Goal: Check status: Check status

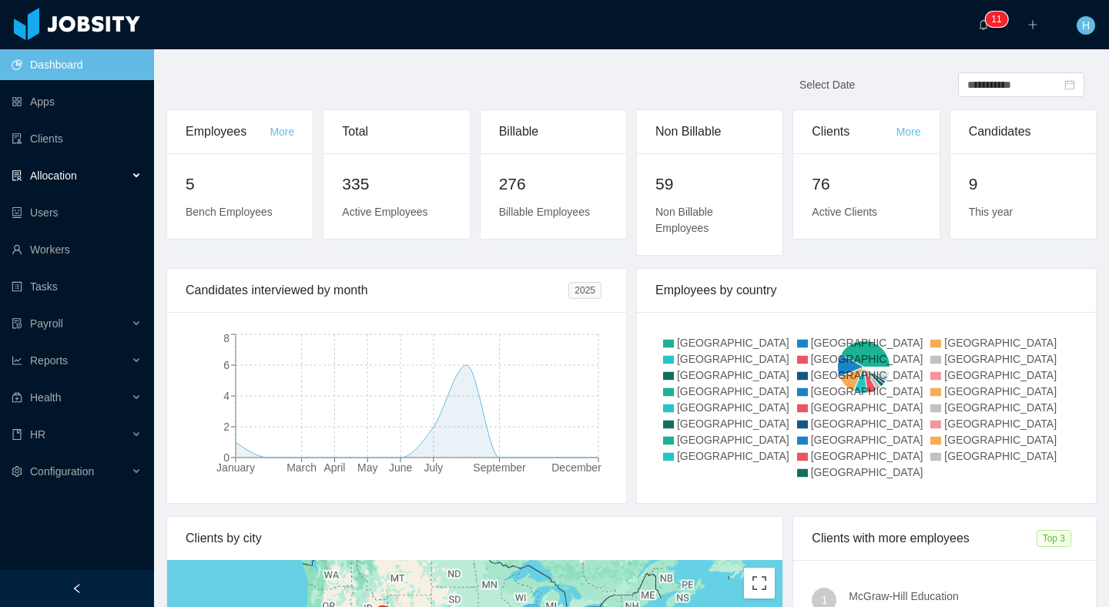
click at [110, 175] on div "Allocation" at bounding box center [77, 175] width 154 height 31
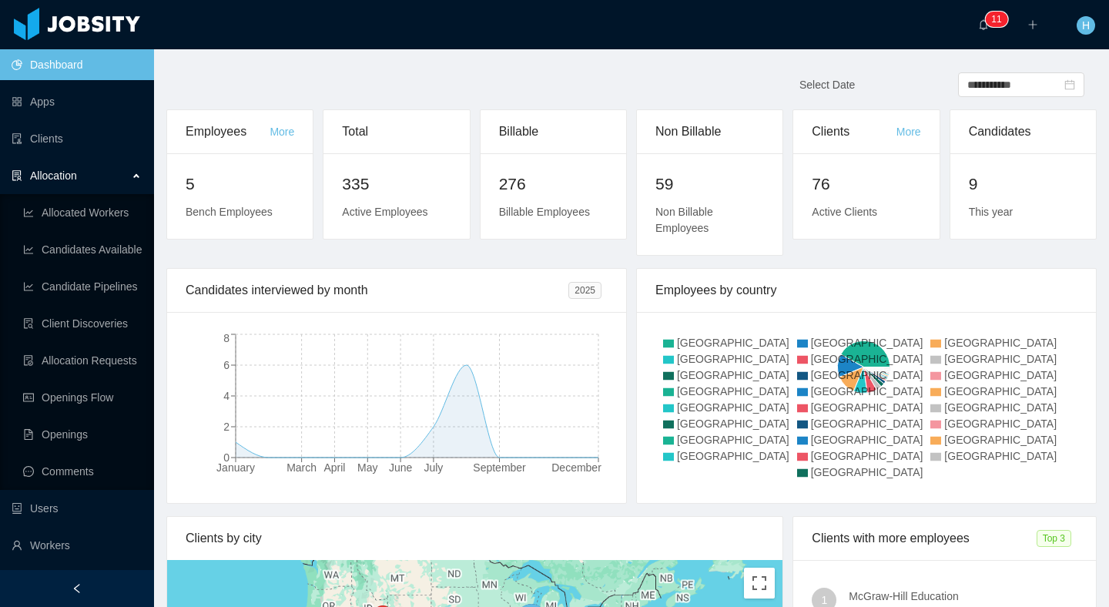
click at [59, 563] on ul "Dashboard Apps Clients Allocation Allocated Workers Candidates Available Candid…" at bounding box center [77, 415] width 154 height 739
click at [61, 557] on link "Workers" at bounding box center [77, 545] width 130 height 31
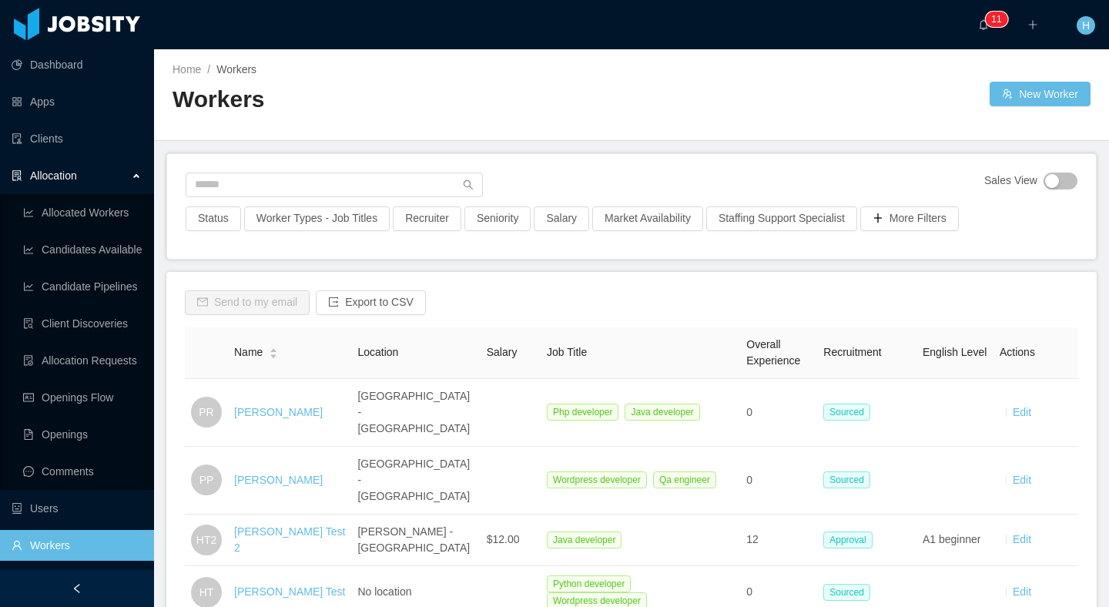
click at [127, 181] on div "Allocation" at bounding box center [77, 175] width 154 height 31
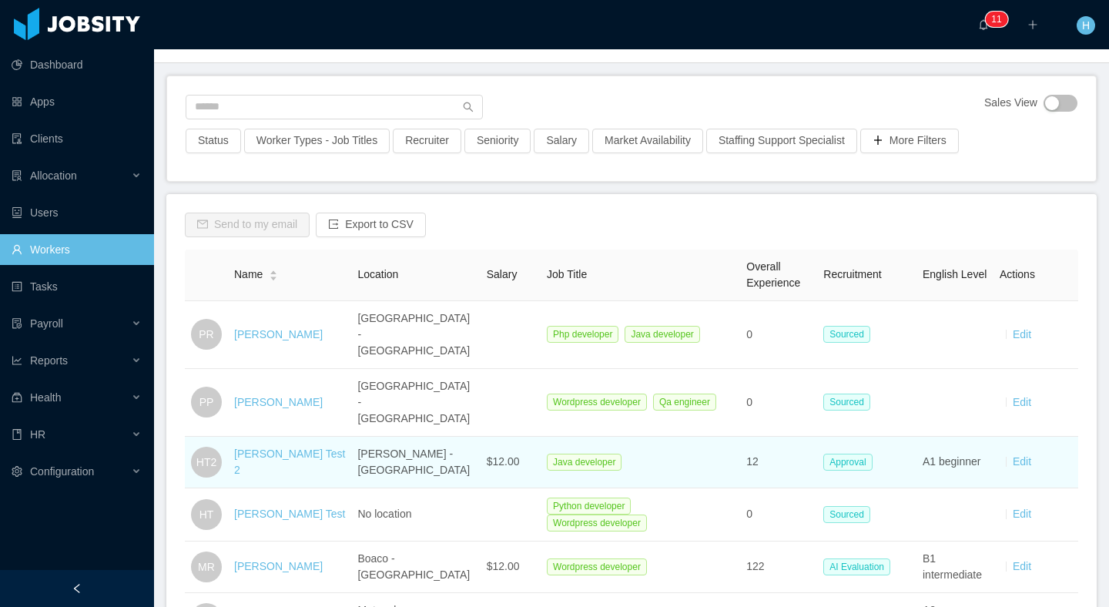
scroll to position [89, 0]
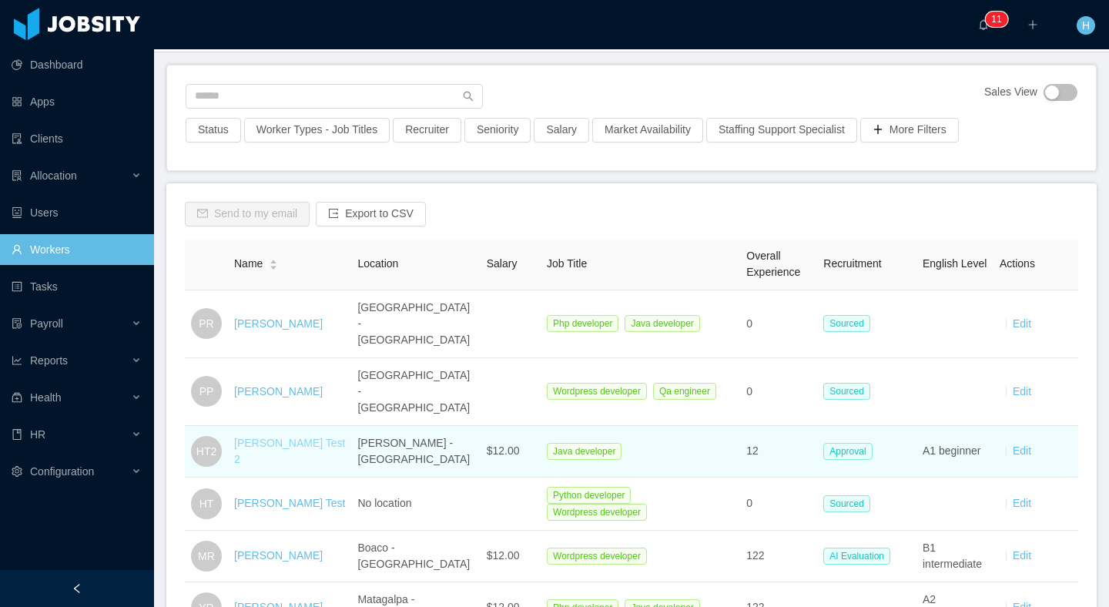
click at [293, 437] on link "[PERSON_NAME] Test 2" at bounding box center [289, 451] width 111 height 28
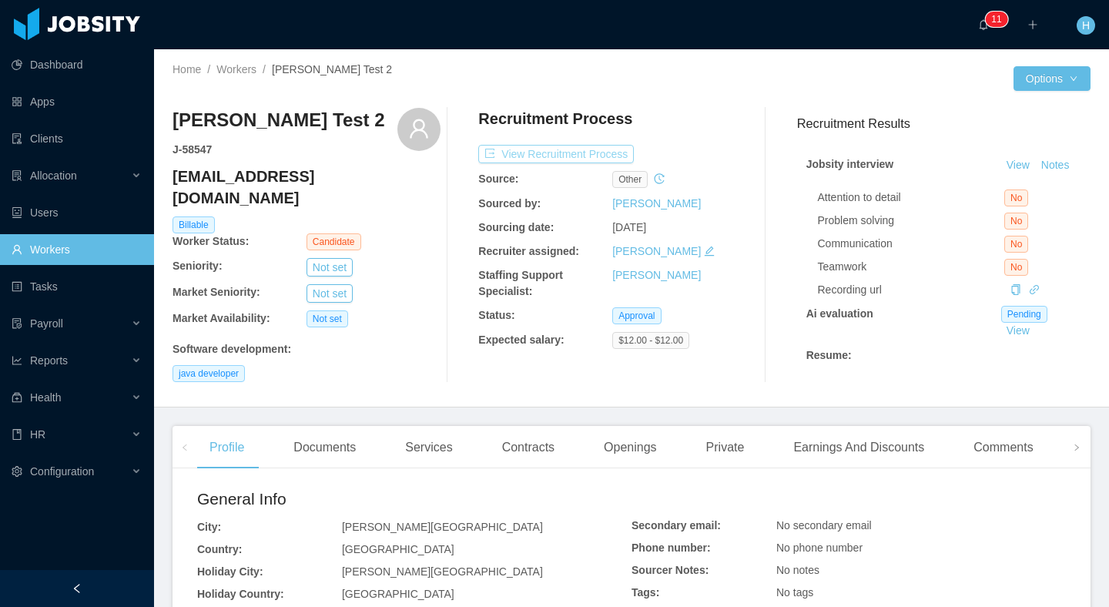
click at [563, 154] on button "View Recruitment Process" at bounding box center [556, 154] width 156 height 18
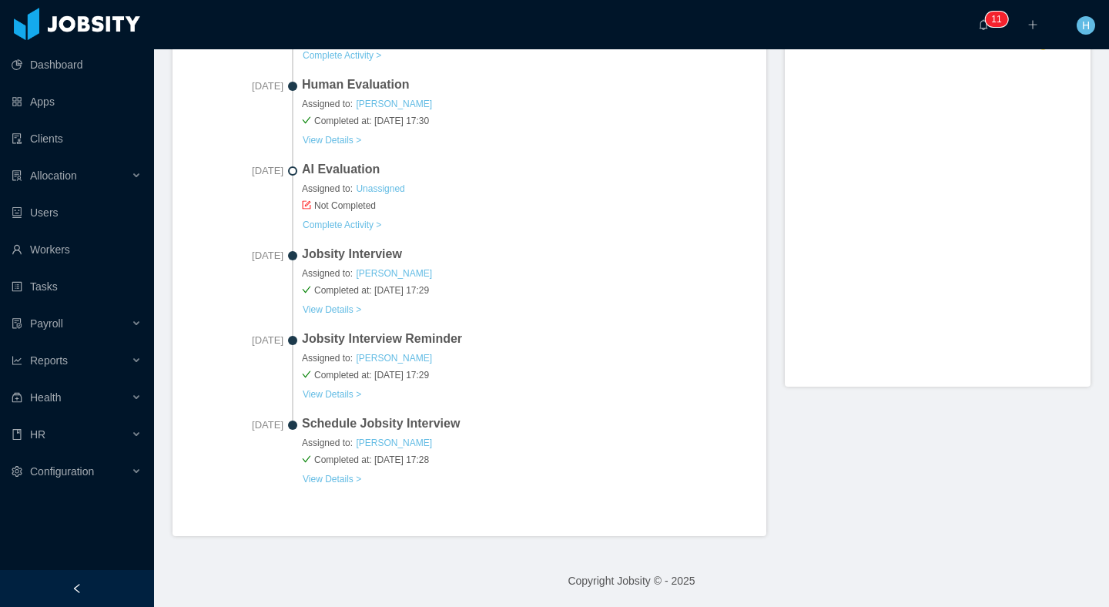
scroll to position [377, 0]
